Goal: Task Accomplishment & Management: Use online tool/utility

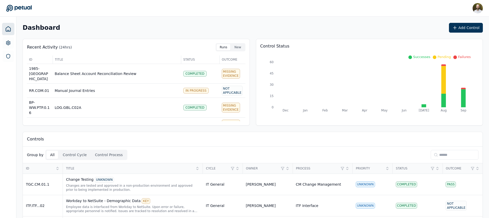
click at [451, 155] on input at bounding box center [454, 155] width 48 height 10
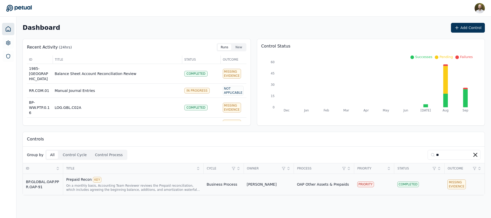
type input "**"
click at [190, 181] on div "Prepaid Recon KEY" at bounding box center [133, 180] width 134 height 6
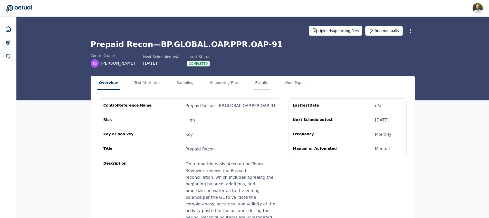
click at [256, 81] on button "Results" at bounding box center [261, 83] width 17 height 14
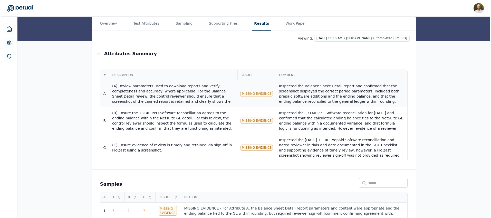
scroll to position [62, 0]
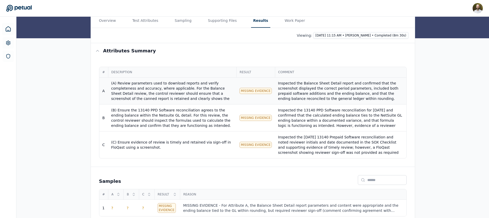
click at [173, 94] on div "(A) Review parameters used to download reports and verify completeness and accu…" at bounding box center [172, 117] width 122 height 72
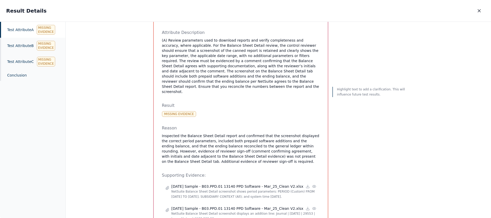
scroll to position [151, 0]
click at [364, 87] on p "Highlight text to add a clarification. This will influence future test results." at bounding box center [371, 91] width 69 height 10
click at [337, 90] on p "Highlight text to add a clarification. This will influence future test results." at bounding box center [371, 91] width 69 height 10
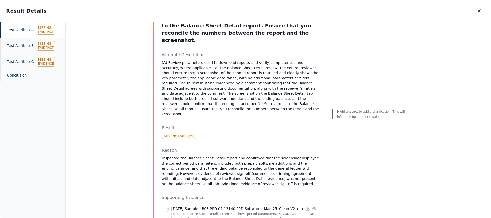
scroll to position [129, 0]
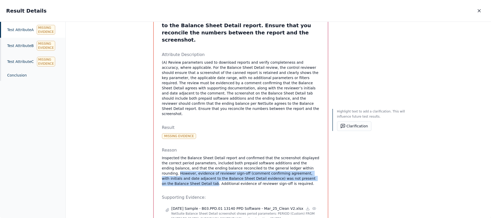
drag, startPoint x: 289, startPoint y: 134, endPoint x: 303, endPoint y: 146, distance: 18.4
click at [303, 155] on p "Inspected the Balance Sheet Detail report and confirmed that the screenshot dis…" at bounding box center [240, 170] width 157 height 31
click at [351, 124] on button "Clarification" at bounding box center [354, 126] width 34 height 10
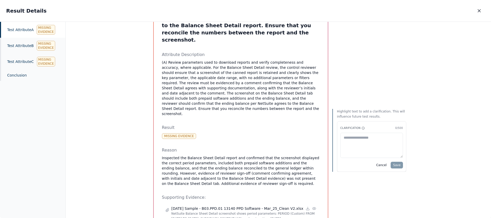
click at [351, 135] on textarea at bounding box center [371, 145] width 63 height 25
type textarea "**********"
click at [394, 166] on button "Save" at bounding box center [396, 165] width 12 height 7
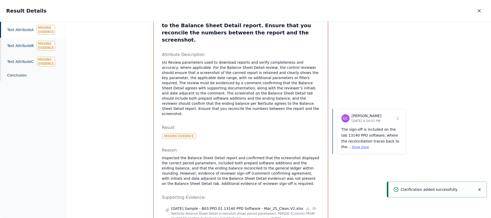
scroll to position [0, 0]
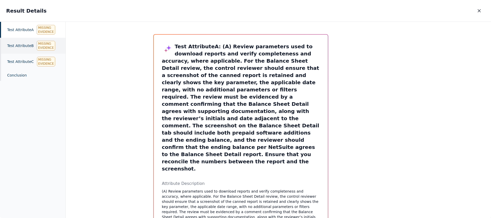
click at [16, 45] on div "Test Attribute B Missing Evidence" at bounding box center [32, 46] width 65 height 16
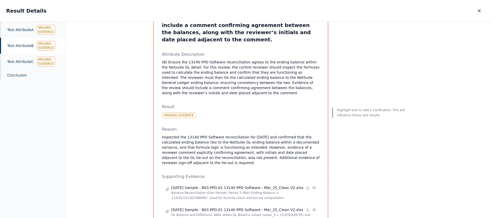
scroll to position [86, 0]
drag, startPoint x: 232, startPoint y: 142, endPoint x: 199, endPoint y: 148, distance: 33.4
click at [199, 148] on p "Inspected the 13140 PPD Software reconciliation for March 2025 and confirmed th…" at bounding box center [240, 149] width 157 height 31
click at [235, 137] on p "Inspected the 13140 PPD Software reconciliation for March 2025 and confirmed th…" at bounding box center [240, 149] width 157 height 31
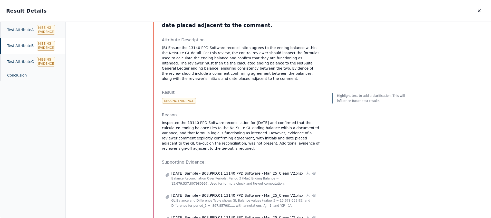
scroll to position [103, 0]
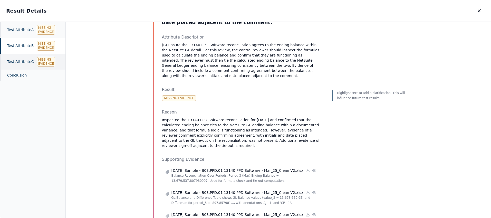
click at [27, 64] on div "Test Attribute C Missing Evidence" at bounding box center [32, 62] width 65 height 16
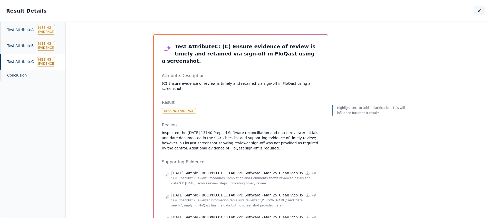
click at [480, 13] on icon "button" at bounding box center [478, 10] width 5 height 5
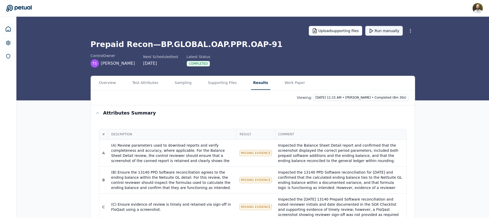
click at [383, 32] on button "Run manually" at bounding box center [383, 31] width 37 height 10
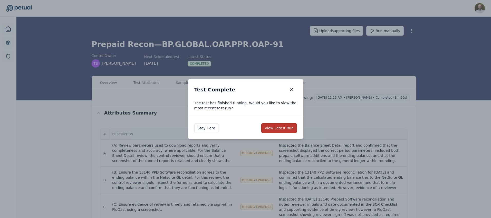
click at [286, 126] on button "View Latest Run" at bounding box center [278, 128] width 35 height 10
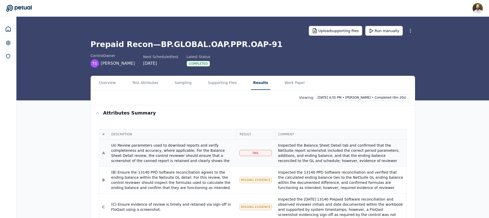
click at [194, 144] on div "(A) Review parameters used to download reports and verify completeness and accu…" at bounding box center [172, 179] width 122 height 72
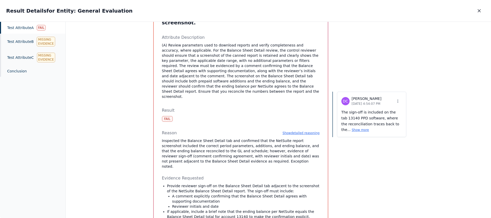
scroll to position [148, 0]
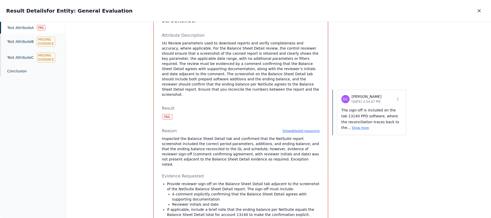
click at [369, 117] on p "The sign-off is included on the tab 13140 PPD software, where the reconciliatio…" at bounding box center [371, 118] width 61 height 23
click at [351, 127] on button "Show more" at bounding box center [359, 128] width 17 height 4
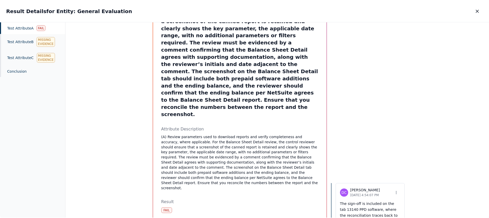
scroll to position [0, 0]
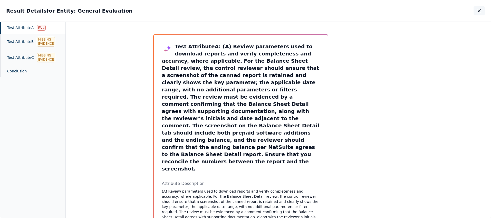
click at [481, 11] on button "button" at bounding box center [478, 10] width 11 height 9
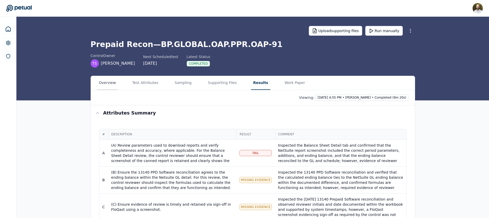
click at [105, 84] on button "Overview" at bounding box center [107, 83] width 21 height 14
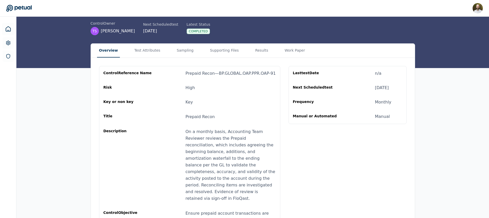
scroll to position [19, 0]
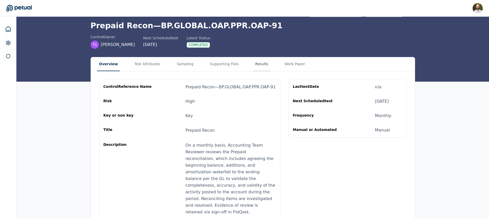
click at [257, 64] on main "Upload supporting files Run manually Prepaid Recon — BP.GLOBAL.OAP.PPR.OAP-91 c…" at bounding box center [252, 134] width 472 height 272
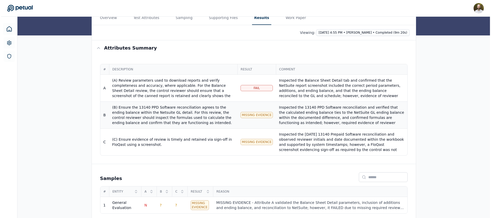
scroll to position [67, 0]
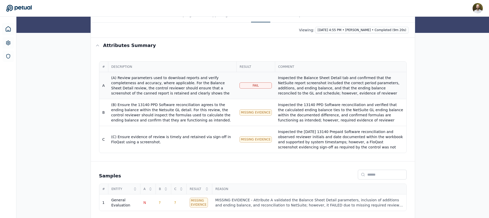
click at [309, 86] on div "Inspected the Balance Sheet Detail tab and confirmed that the NetSuite report s…" at bounding box center [340, 93] width 125 height 36
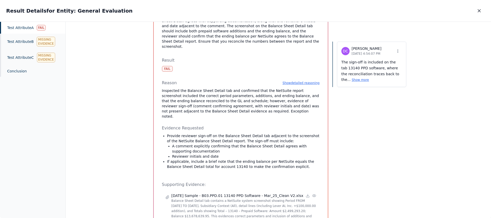
scroll to position [197, 0]
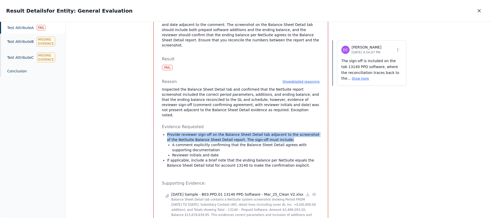
drag, startPoint x: 166, startPoint y: 95, endPoint x: 274, endPoint y: 102, distance: 108.2
click at [274, 132] on p "Provide reviewer sign-off on the Balance Sheet Detail tab adjacent to the scree…" at bounding box center [243, 145] width 152 height 26
click at [363, 22] on div "DC [PERSON_NAME] [DATE] 4:54:07 PM The sign-off is included on the tab 13140 PP…" at bounding box center [369, 87] width 74 height 501
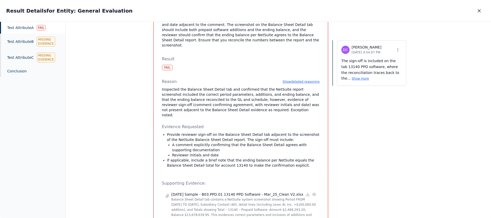
click at [285, 132] on p "Provide reviewer sign-off on the Balance Sheet Detail tab adjacent to the scree…" at bounding box center [243, 145] width 152 height 26
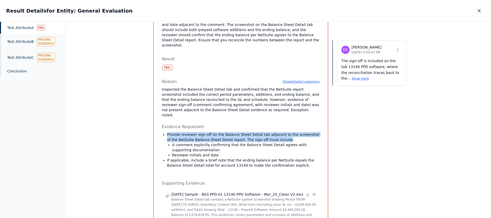
drag, startPoint x: 270, startPoint y: 100, endPoint x: 171, endPoint y: 93, distance: 100.0
click at [171, 132] on p "Provide reviewer sign-off on the Balance Sheet Detail tab adjacent to the scree…" at bounding box center [243, 145] width 152 height 26
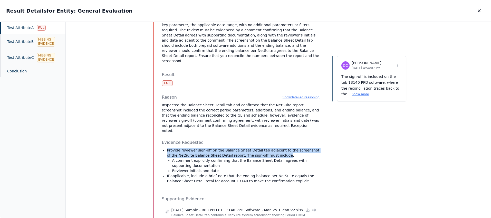
scroll to position [181, 0]
click at [351, 95] on button "Show more" at bounding box center [359, 94] width 17 height 4
click at [397, 66] on icon at bounding box center [397, 66] width 4 height 4
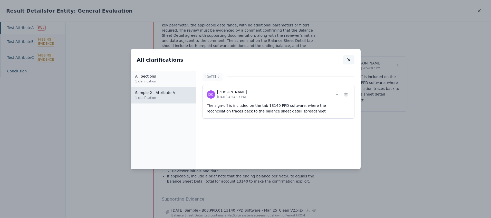
click at [350, 62] on icon "button" at bounding box center [348, 59] width 5 height 5
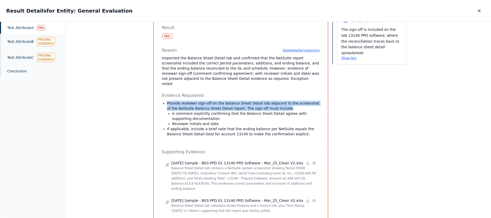
scroll to position [229, 0]
click at [21, 26] on div "Test Attribute A Fail" at bounding box center [32, 28] width 65 height 12
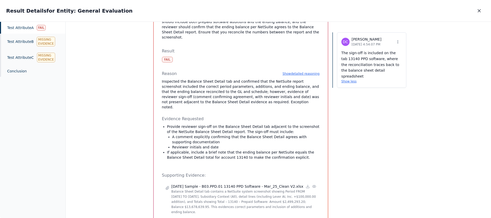
scroll to position [204, 0]
click at [195, 124] on div "Evidence Requested Provide reviewer sign-off on the Balance Sheet Detail tab ad…" at bounding box center [240, 141] width 157 height 48
click at [203, 151] on p "If applicable, include a brief note that the ending balance per NetSuite equals…" at bounding box center [243, 156] width 152 height 10
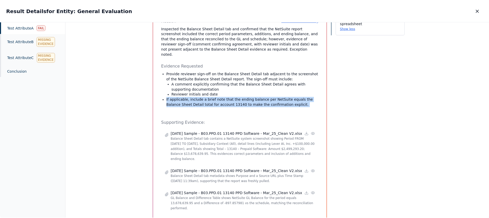
scroll to position [278, 0]
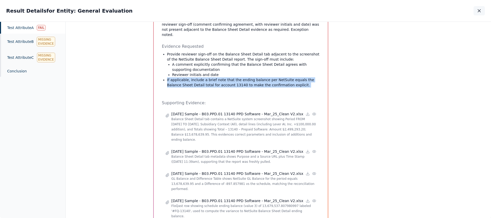
click at [479, 13] on icon "button" at bounding box center [478, 10] width 5 height 5
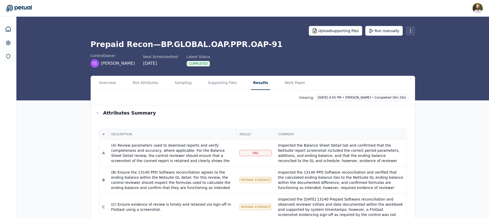
click at [410, 30] on html "[PERSON_NAME] [PERSON_NAME][EMAIL_ADDRESS][PERSON_NAME] Sign out Upload support…" at bounding box center [244, 143] width 489 height 287
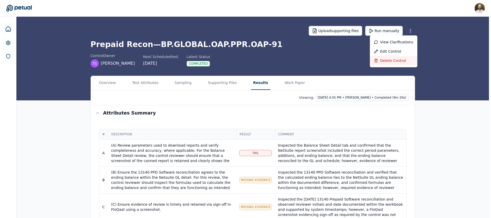
click at [390, 60] on div "Delete control" at bounding box center [393, 60] width 39 height 5
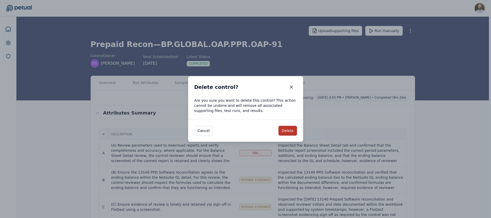
click at [289, 131] on button "Delete" at bounding box center [287, 131] width 18 height 10
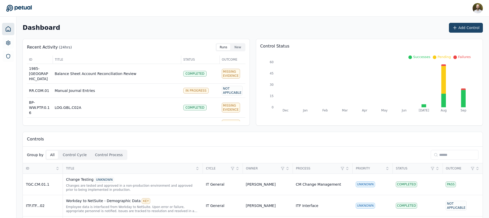
click at [462, 31] on button "Add Control" at bounding box center [466, 28] width 34 height 10
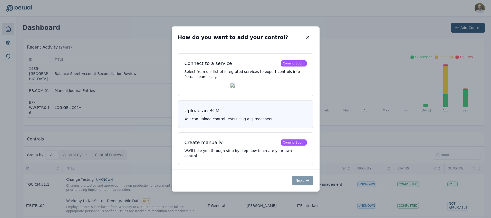
click at [257, 106] on button "Upload an RCM You can upload control tests using a spreadsheet." at bounding box center [245, 114] width 135 height 28
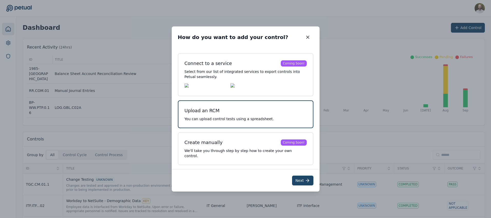
click at [302, 177] on button "Next" at bounding box center [302, 180] width 21 height 10
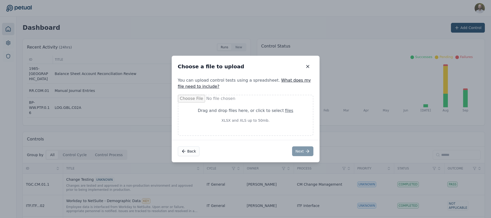
click at [261, 125] on div "Drag and drop files here , or click to select files XLSX and XLS up to 50mb." at bounding box center [245, 115] width 108 height 28
type input "**********"
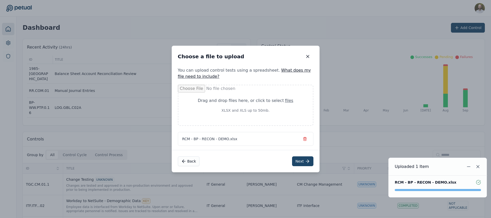
click at [302, 159] on button "Next" at bounding box center [302, 161] width 21 height 10
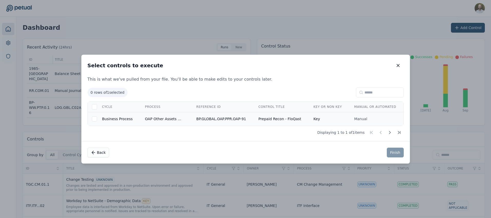
click at [271, 117] on td "Prepaid Recon - FloQast" at bounding box center [279, 119] width 55 height 14
click at [393, 155] on button "Finish" at bounding box center [395, 152] width 17 height 10
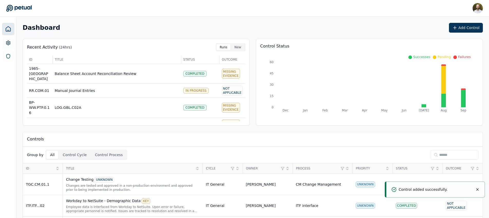
click at [433, 156] on icon at bounding box center [435, 155] width 4 height 4
click at [444, 154] on input at bounding box center [454, 155] width 48 height 10
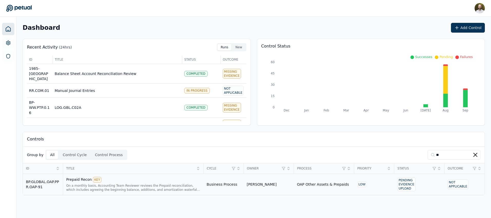
type input "**"
click at [227, 187] on td "Business Process" at bounding box center [223, 184] width 40 height 21
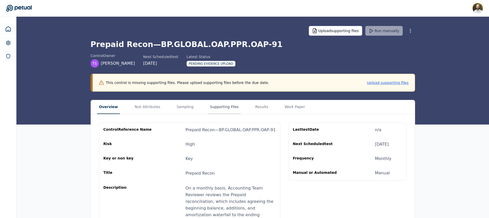
click at [220, 106] on button "Supporting Files" at bounding box center [224, 107] width 33 height 14
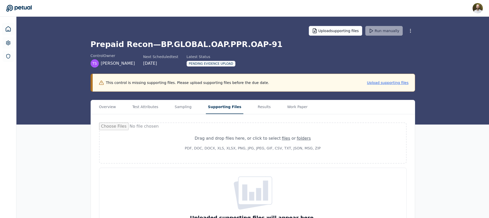
click at [236, 142] on div "Drag and drop files here , or click to select files or folders PDF, DOC, DOCX, …" at bounding box center [253, 142] width 136 height 15
type input "**********"
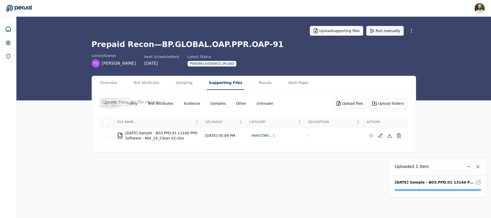
click at [381, 30] on button "Run manually" at bounding box center [384, 31] width 37 height 10
